Goal: Browse casually: Explore the website without a specific task or goal

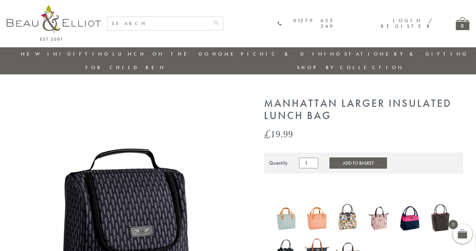
click at [345, 53] on link "Stationery & Gifting" at bounding box center [407, 54] width 124 height 7
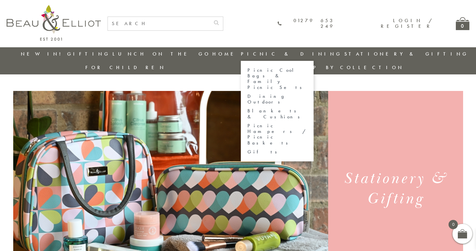
click at [248, 94] on link "Dining Outdoors" at bounding box center [278, 100] width 60 height 12
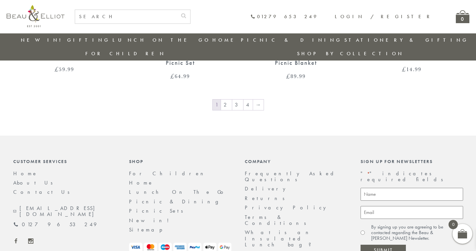
scroll to position [1187, 0]
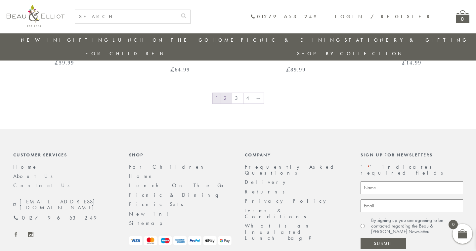
click at [227, 93] on link "2" at bounding box center [226, 98] width 11 height 11
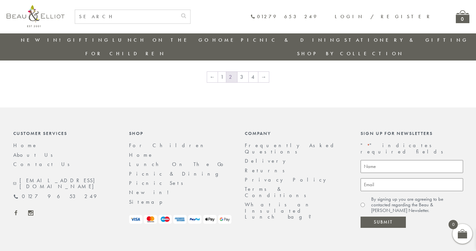
scroll to position [1215, 0]
click at [241, 72] on link "3" at bounding box center [243, 77] width 11 height 11
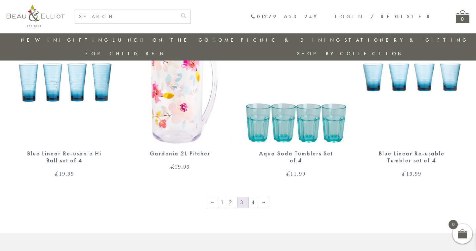
scroll to position [1064, 0]
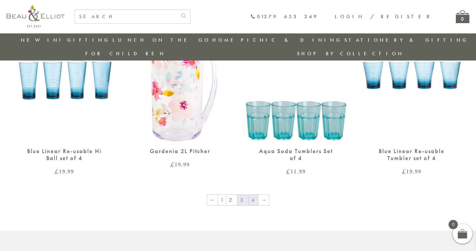
click at [251, 195] on link "4" at bounding box center [253, 200] width 9 height 11
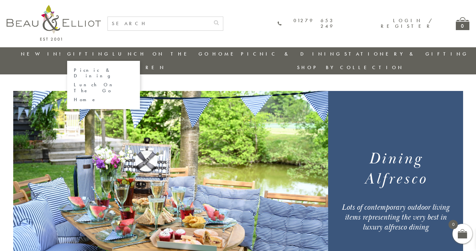
click at [86, 97] on link "Home" at bounding box center [104, 100] width 60 height 6
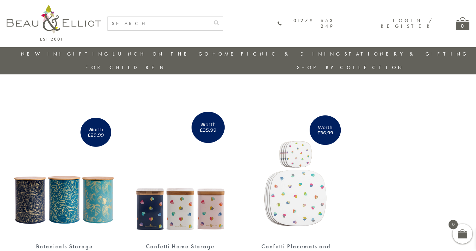
click at [39, 53] on link "New in!" at bounding box center [43, 54] width 44 height 7
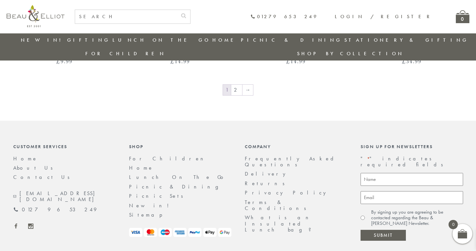
scroll to position [1195, 0]
click at [236, 85] on link "2" at bounding box center [236, 90] width 11 height 11
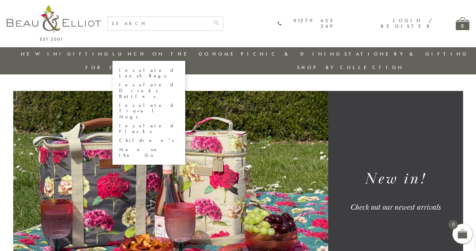
click at [144, 103] on link "Insulated Travel Mugs" at bounding box center [149, 111] width 60 height 17
click at [142, 123] on link "Insulated Flasks" at bounding box center [149, 129] width 60 height 12
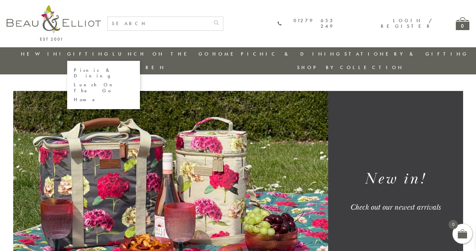
click at [92, 82] on link "Lunch On The Go" at bounding box center [104, 88] width 60 height 12
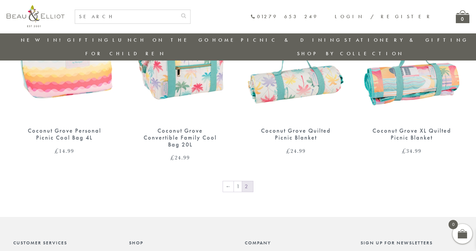
scroll to position [386, 0]
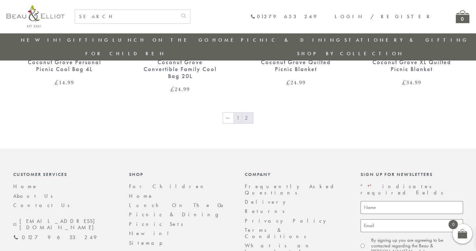
click at [240, 113] on link "1" at bounding box center [238, 118] width 8 height 11
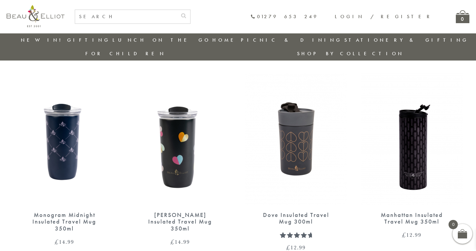
scroll to position [432, 0]
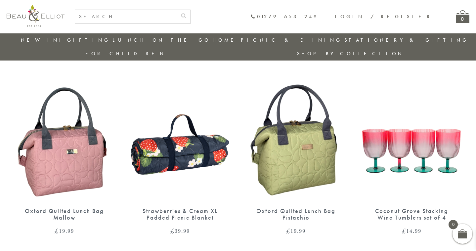
scroll to position [835, 0]
